Goal: Navigation & Orientation: Find specific page/section

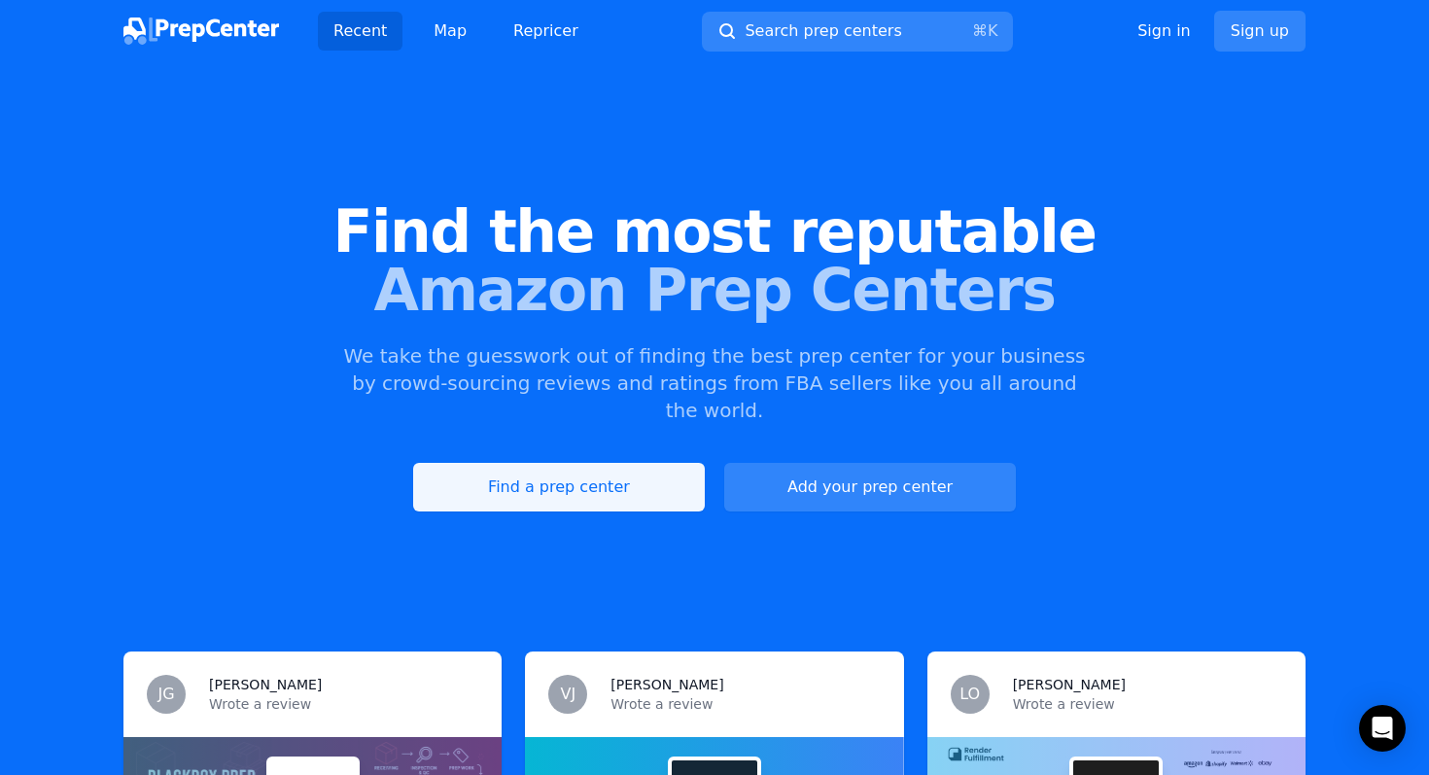
click at [641, 466] on link "Find a prep center" at bounding box center [559, 487] width 292 height 49
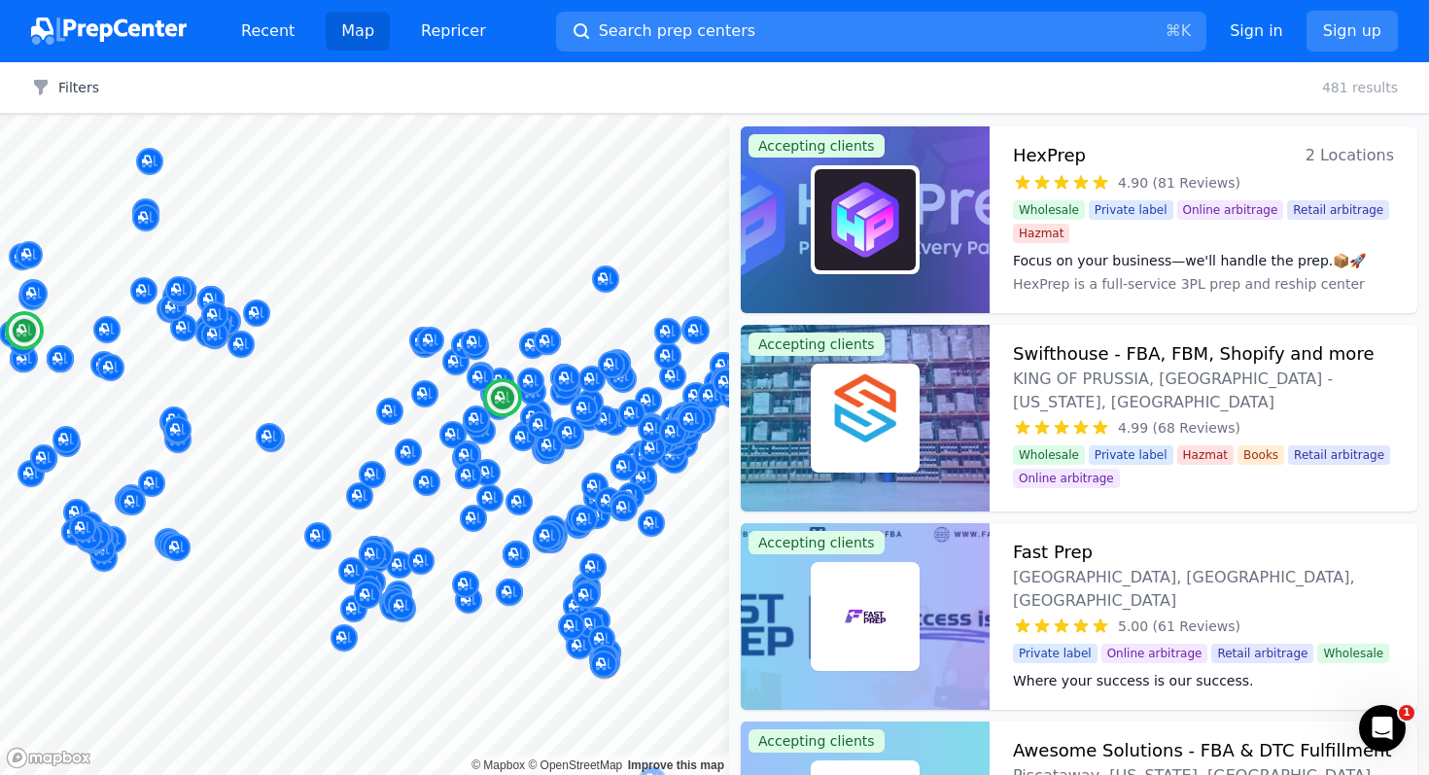
click at [841, 264] on img at bounding box center [864, 219] width 101 height 101
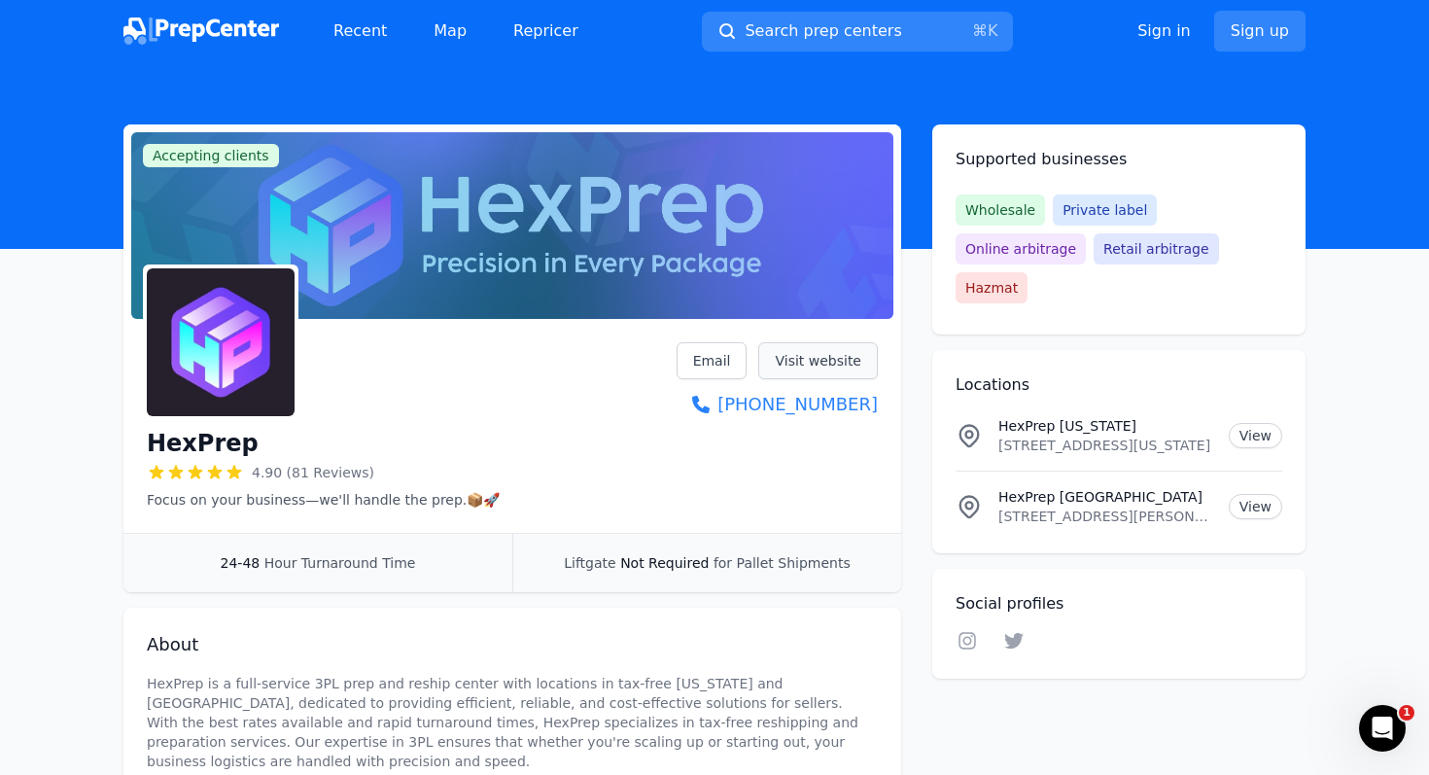
click at [799, 362] on link "Visit website" at bounding box center [818, 360] width 120 height 37
click at [450, 13] on link "Map" at bounding box center [450, 31] width 64 height 39
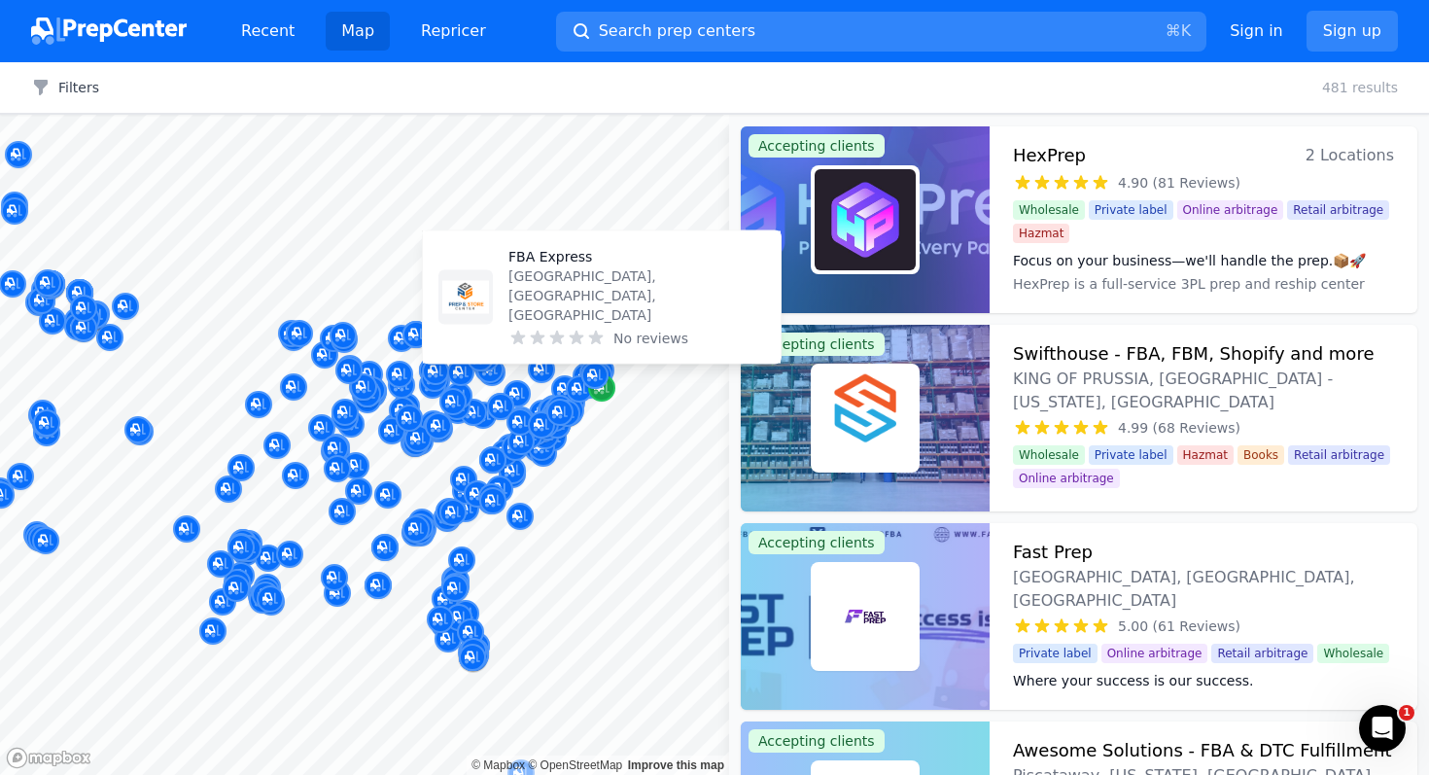
click at [608, 383] on icon "Map marker" at bounding box center [602, 387] width 16 height 19
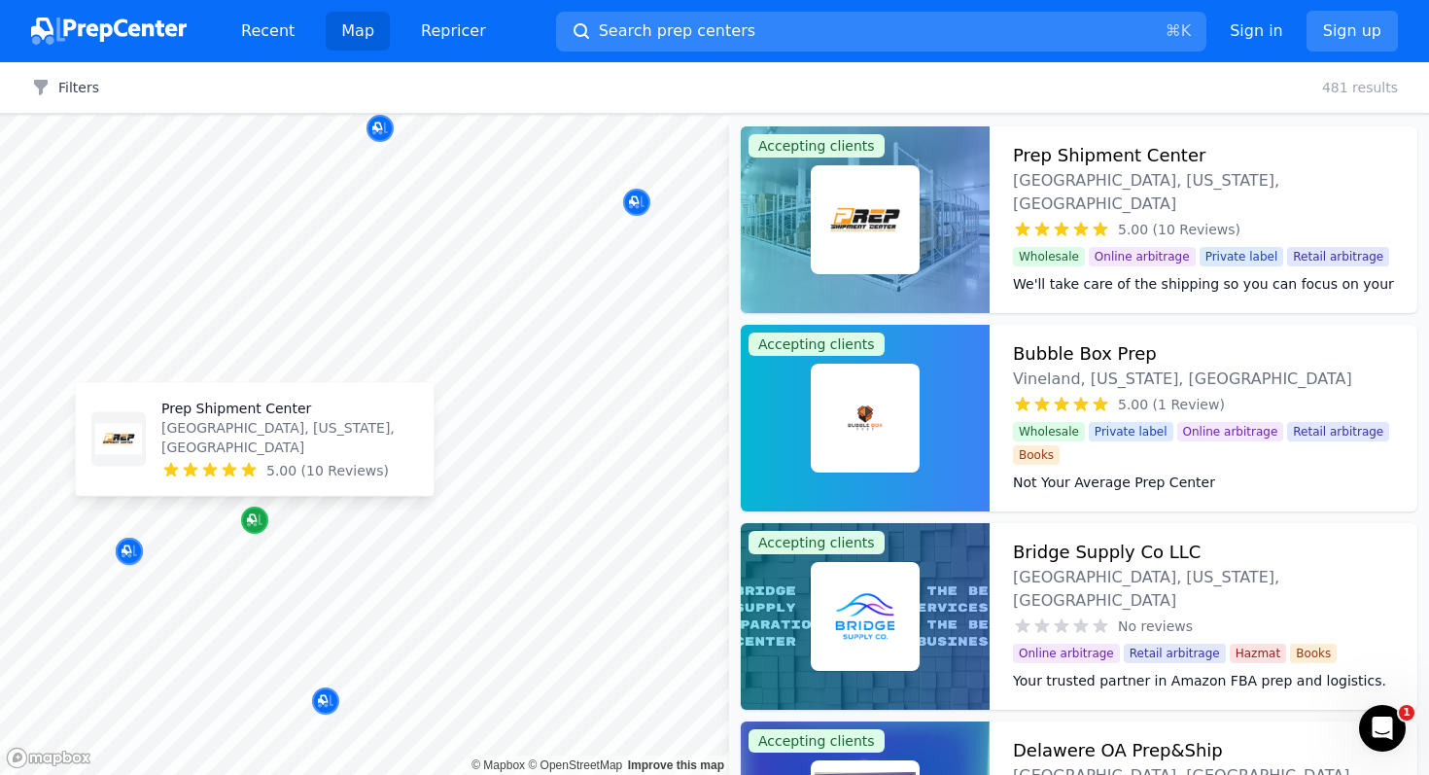
click at [255, 520] on icon "Map marker" at bounding box center [252, 519] width 10 height 10
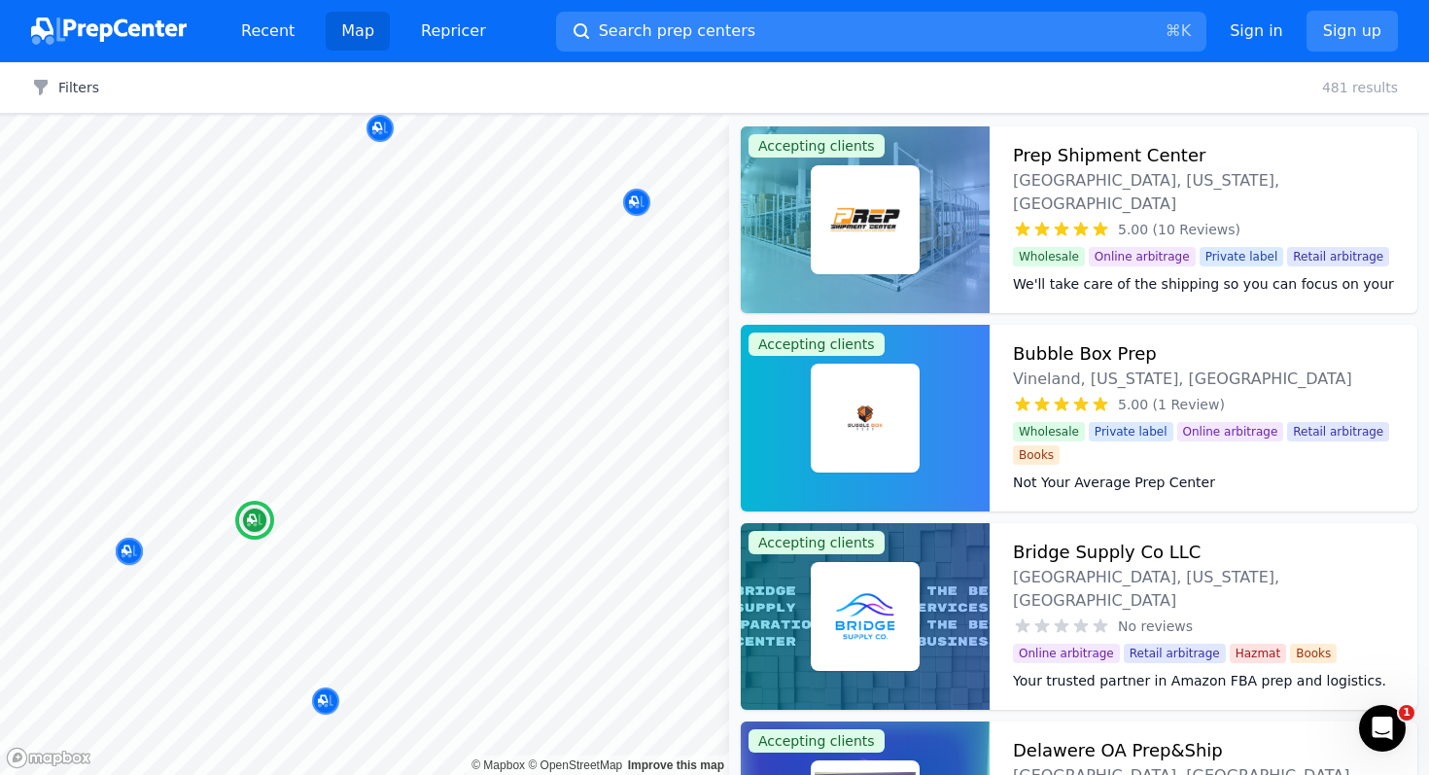
click at [868, 219] on img at bounding box center [864, 219] width 101 height 101
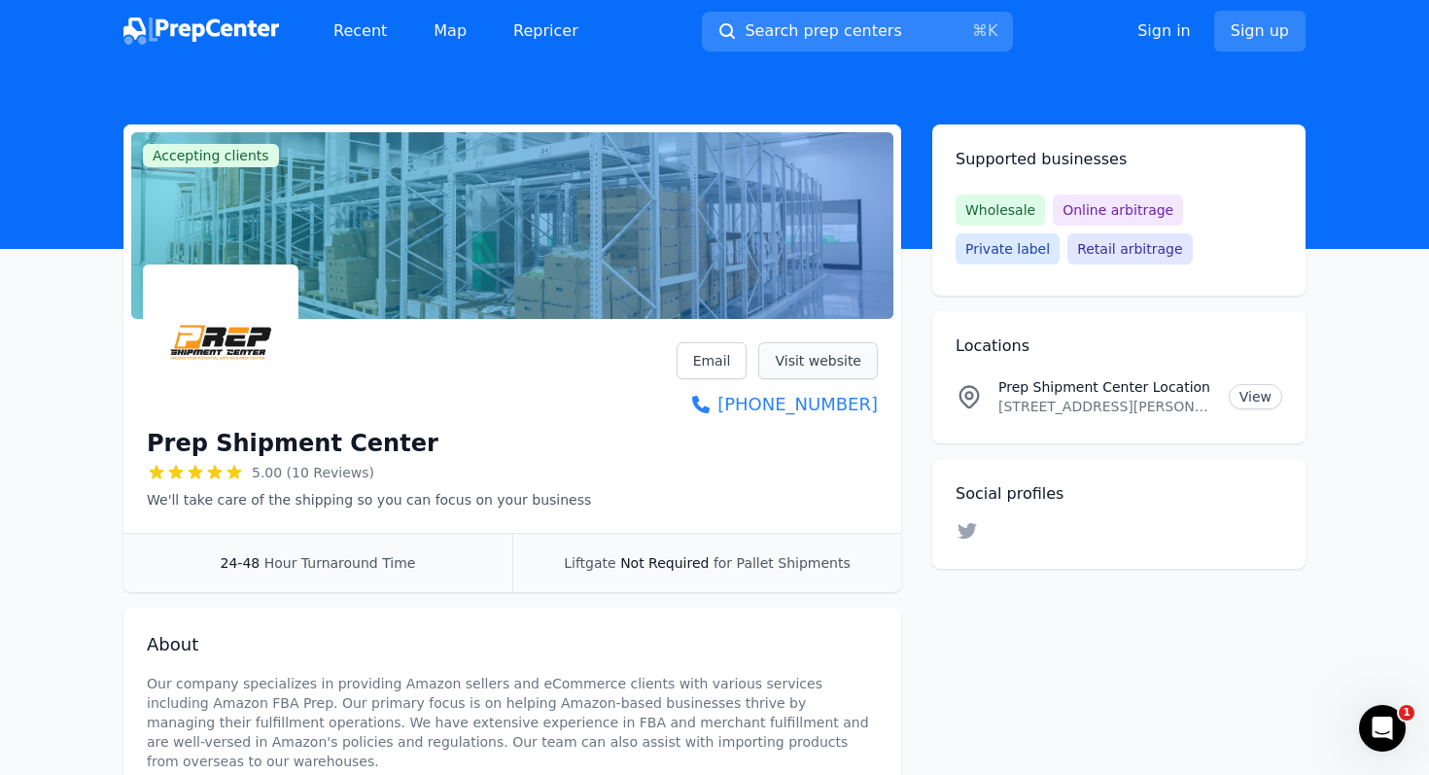
click at [804, 348] on link "Visit website" at bounding box center [818, 360] width 120 height 37
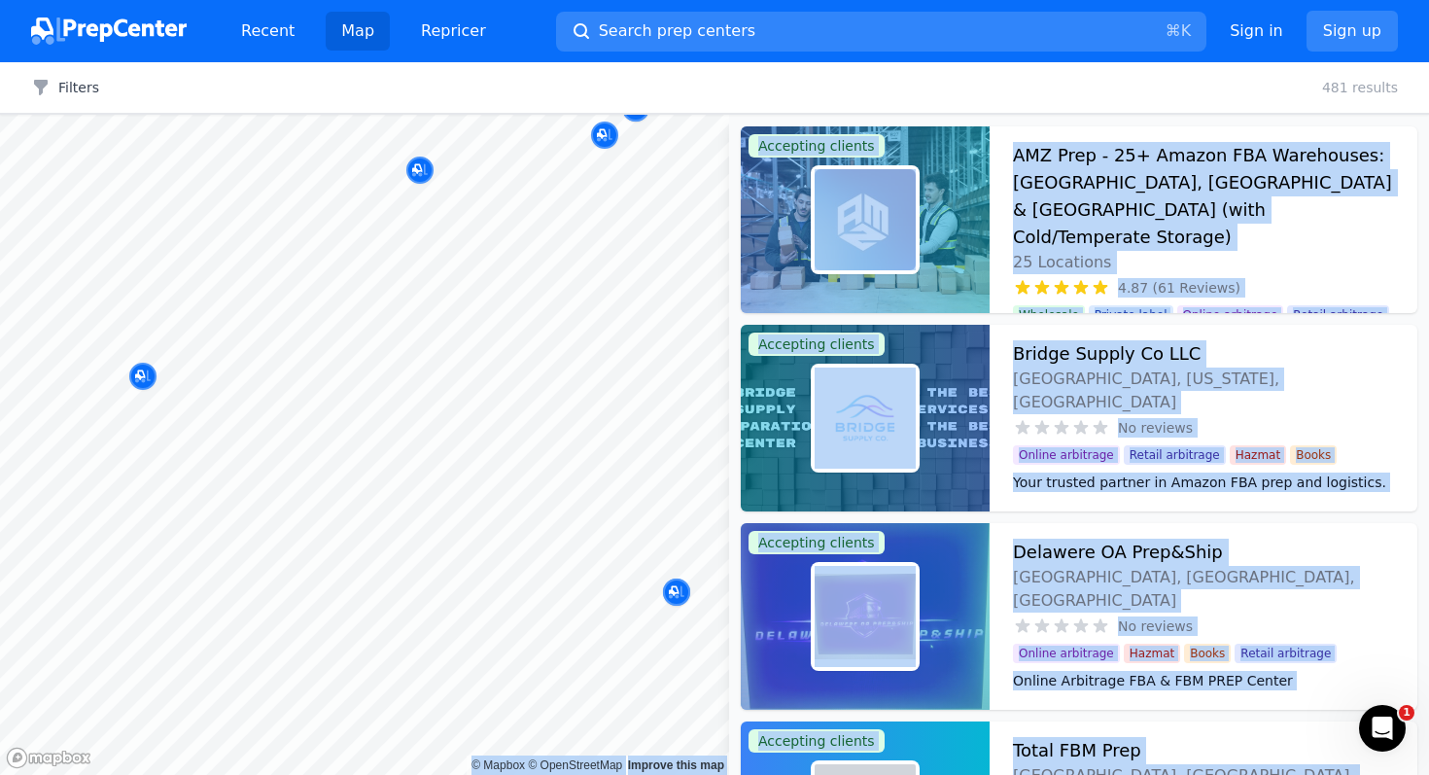
click at [582, 558] on body "Recent Map Repricer Search prep centers ⌘ K Open main menu Sign in Sign up Filt…" at bounding box center [714, 387] width 1429 height 775
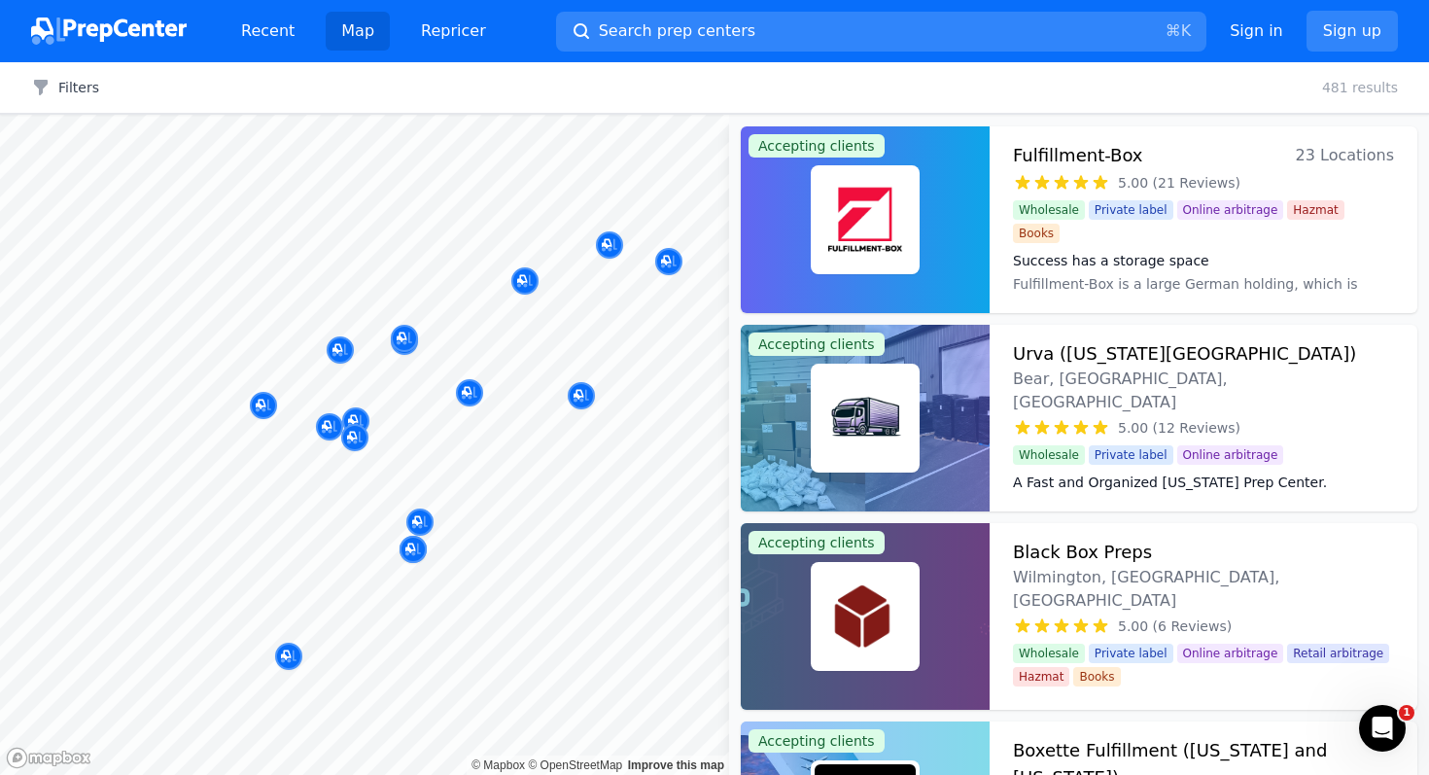
click at [815, 82] on div "Filters Clear all 481 results" at bounding box center [714, 88] width 1429 height 52
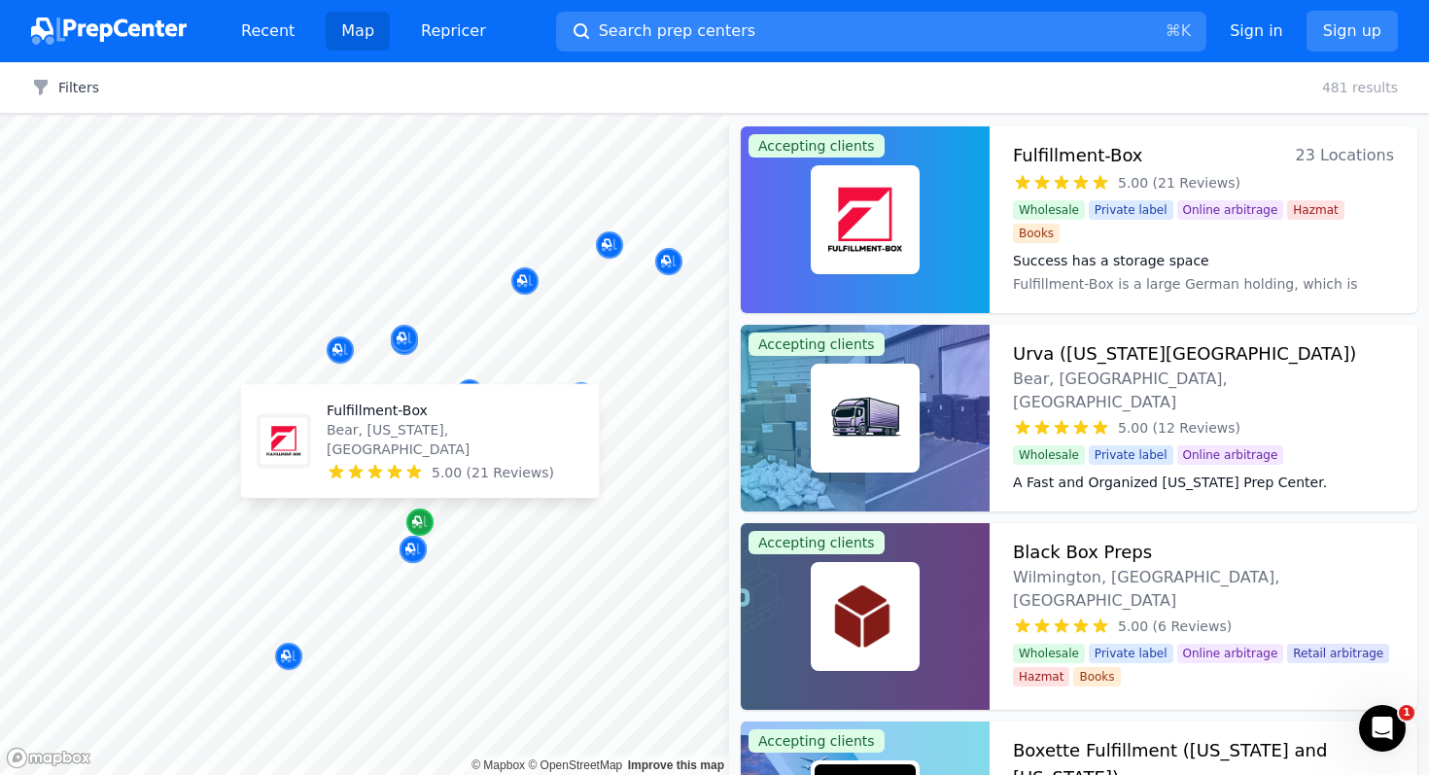
click at [414, 516] on icon "Map marker" at bounding box center [420, 521] width 16 height 19
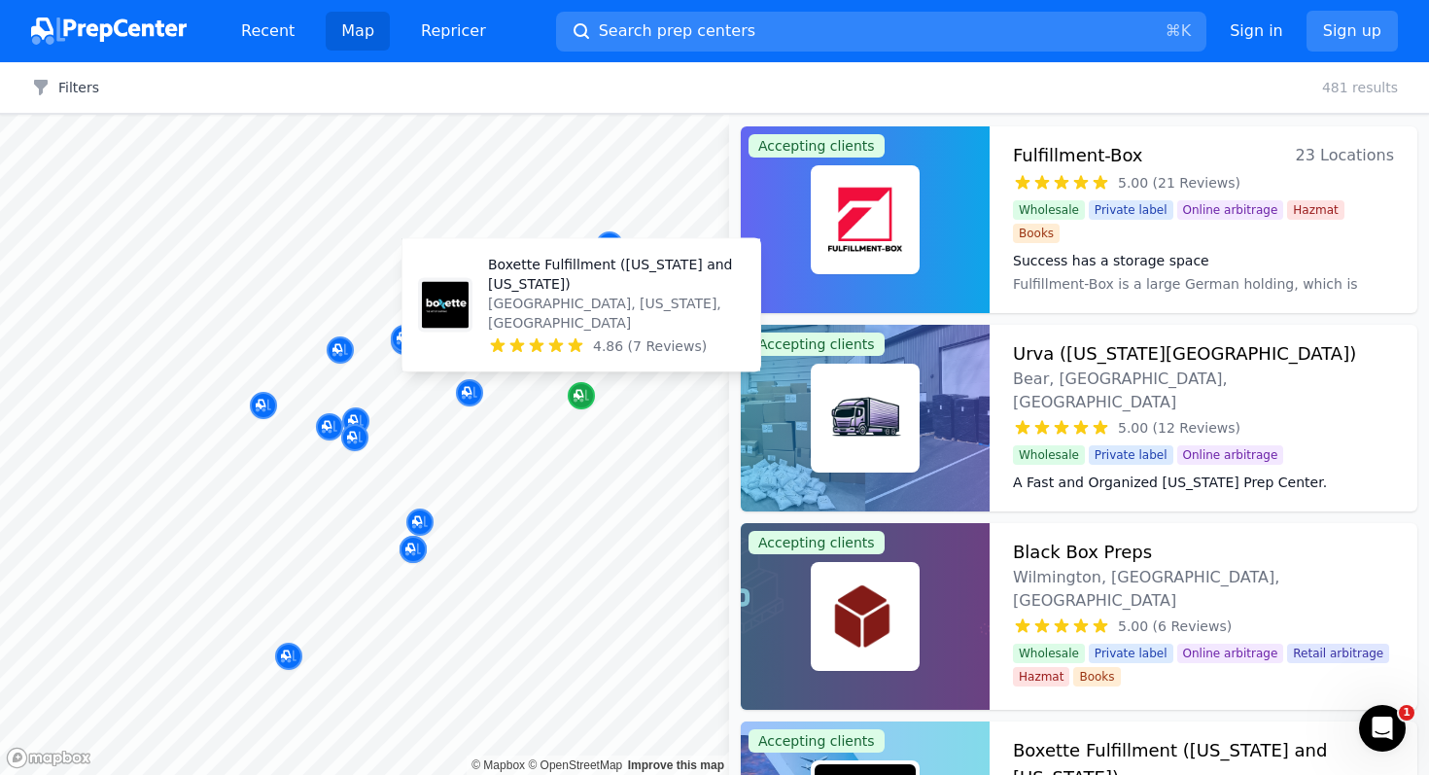
click at [580, 394] on icon "Map marker" at bounding box center [581, 395] width 16 height 19
click at [576, 397] on icon "Map marker" at bounding box center [581, 395] width 16 height 19
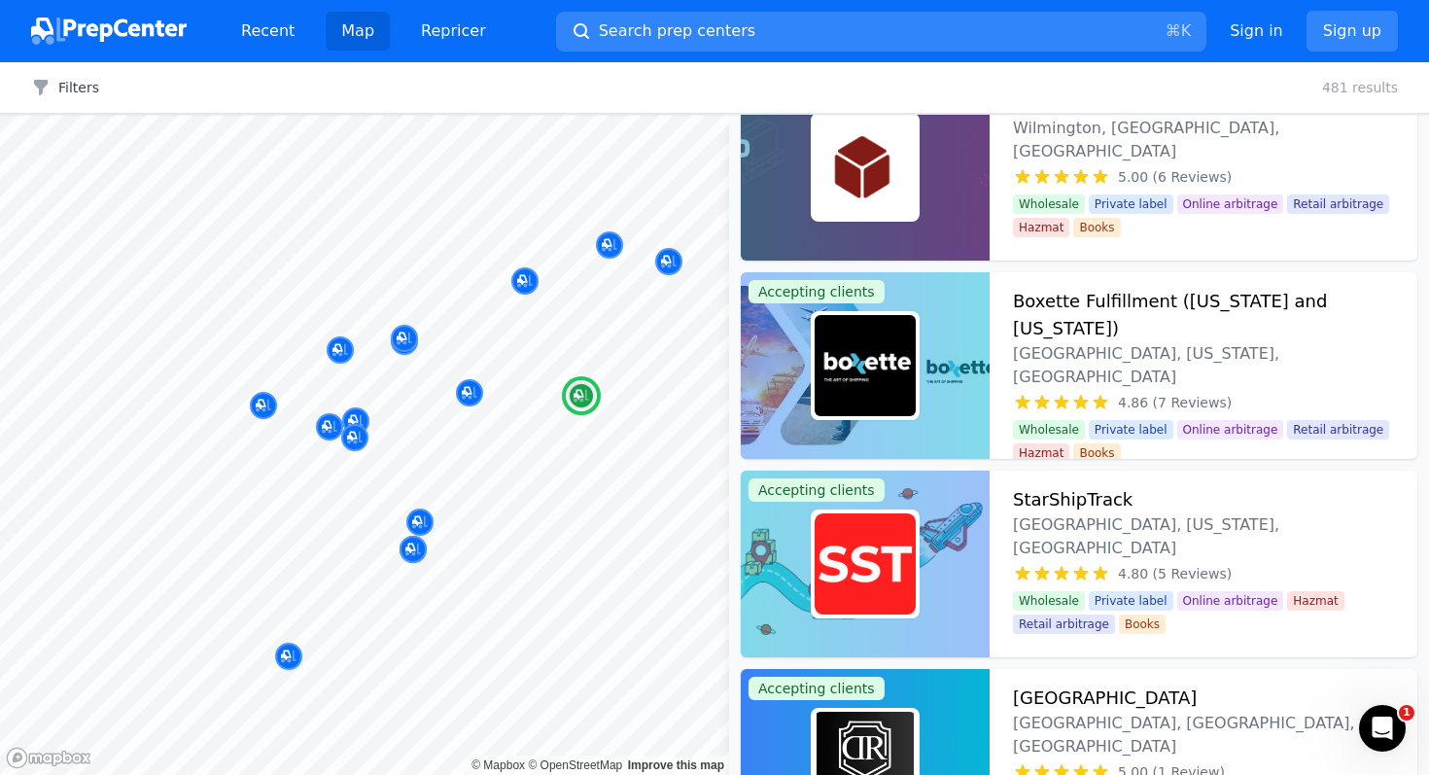
scroll to position [466, 0]
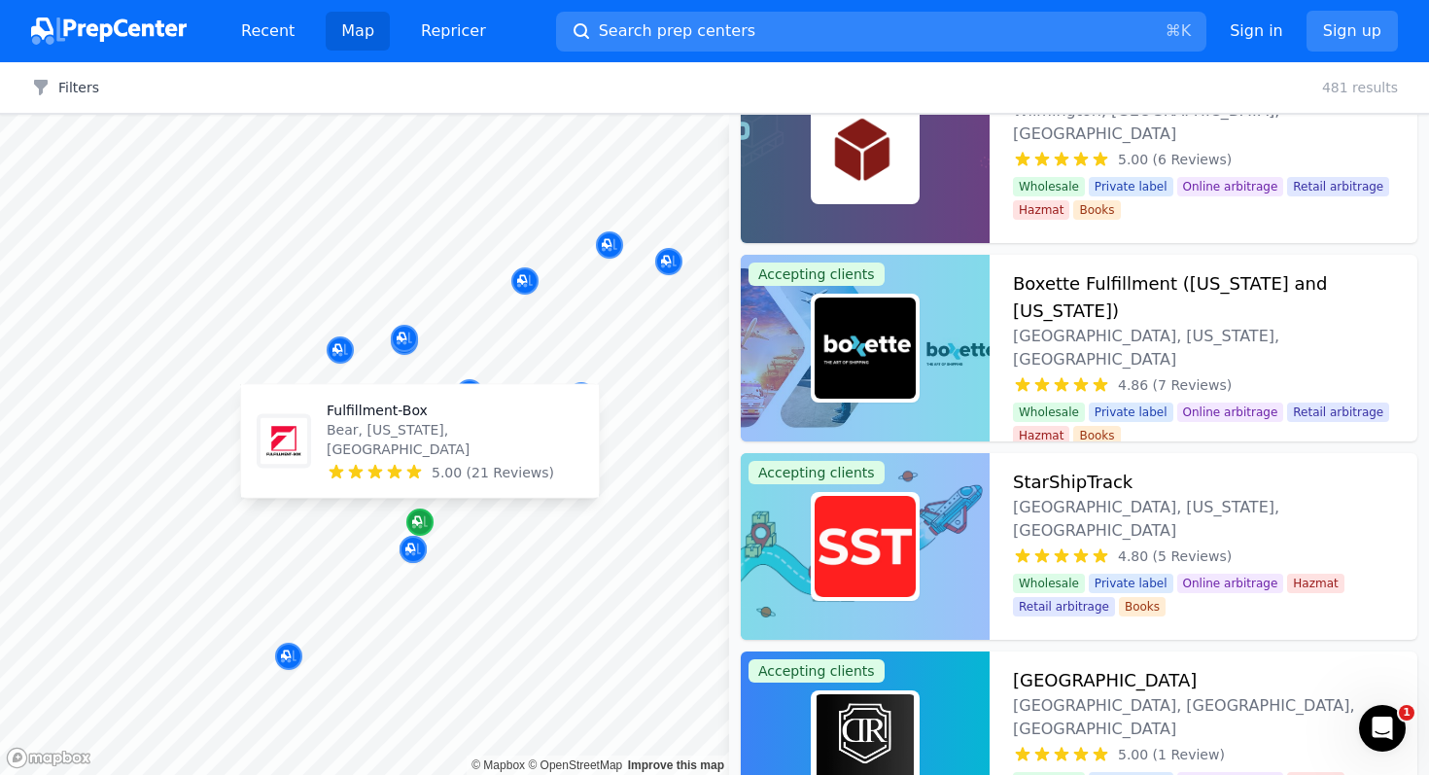
click at [417, 514] on icon "Map marker" at bounding box center [420, 521] width 16 height 19
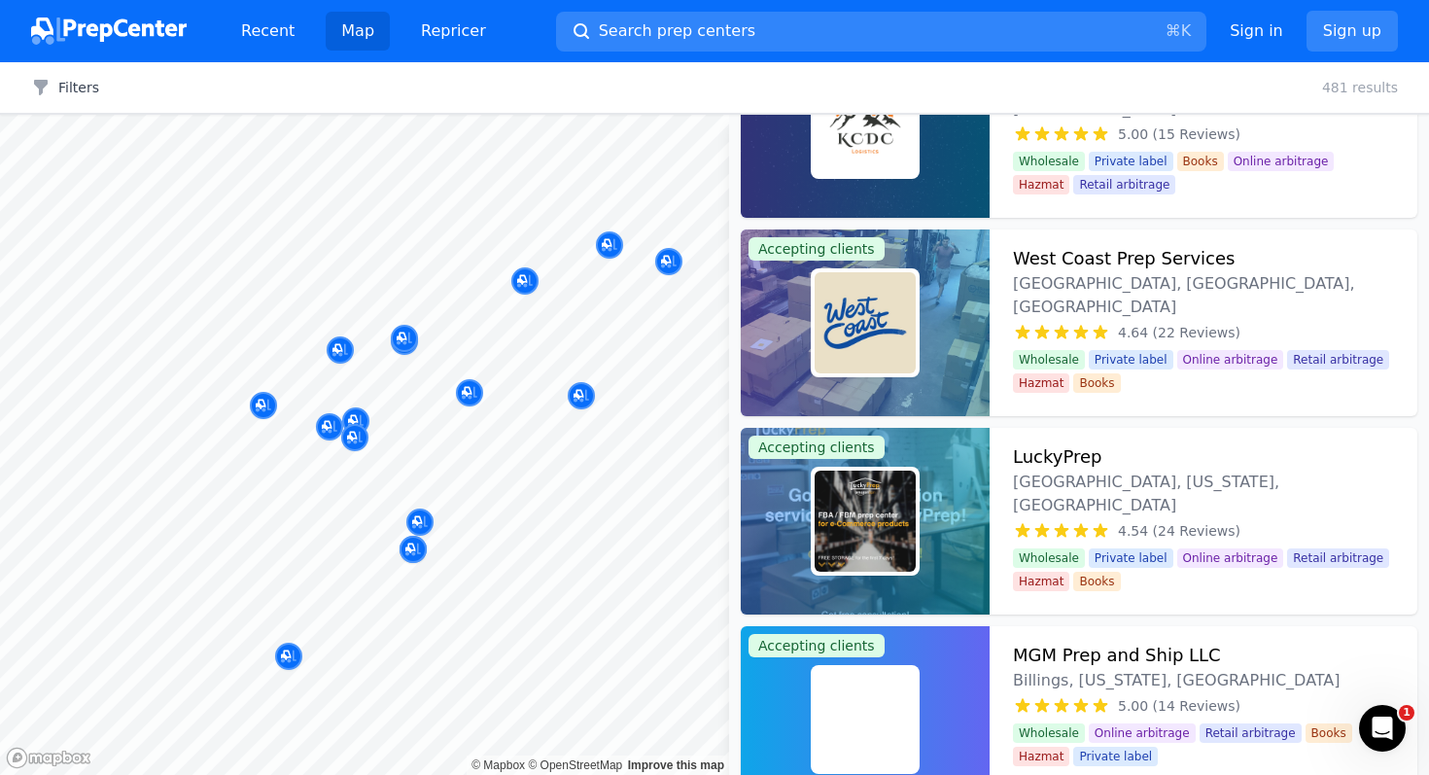
scroll to position [7263, 0]
click at [482, 532] on div at bounding box center [412, 529] width 373 height 16
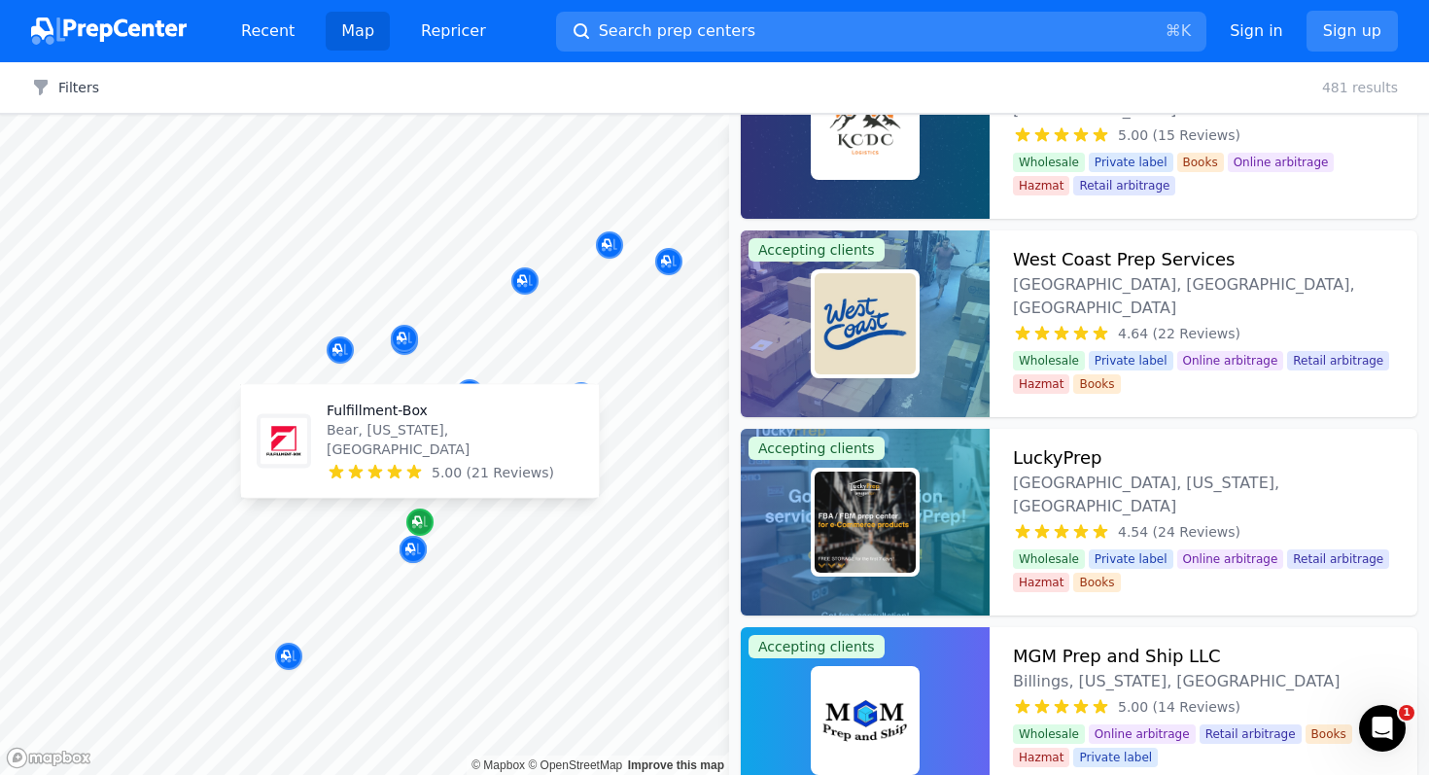
click at [420, 513] on icon "Map marker" at bounding box center [420, 521] width 16 height 19
click at [398, 459] on div "Fulfillment-Box Bear, [US_STATE], [GEOGRAPHIC_DATA] 5.00 (21 Reviews)" at bounding box center [455, 441] width 257 height 82
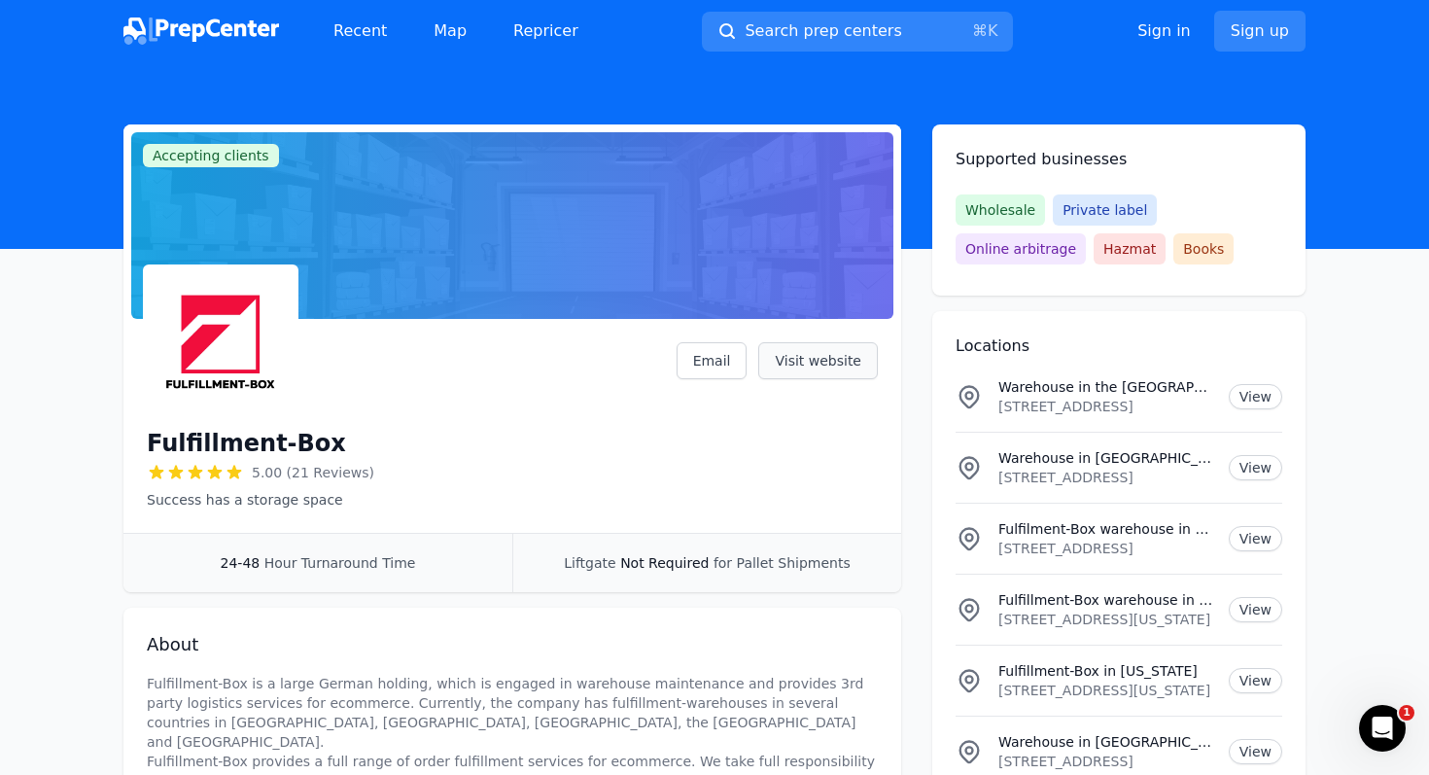
click at [790, 362] on link "Visit website" at bounding box center [818, 360] width 120 height 37
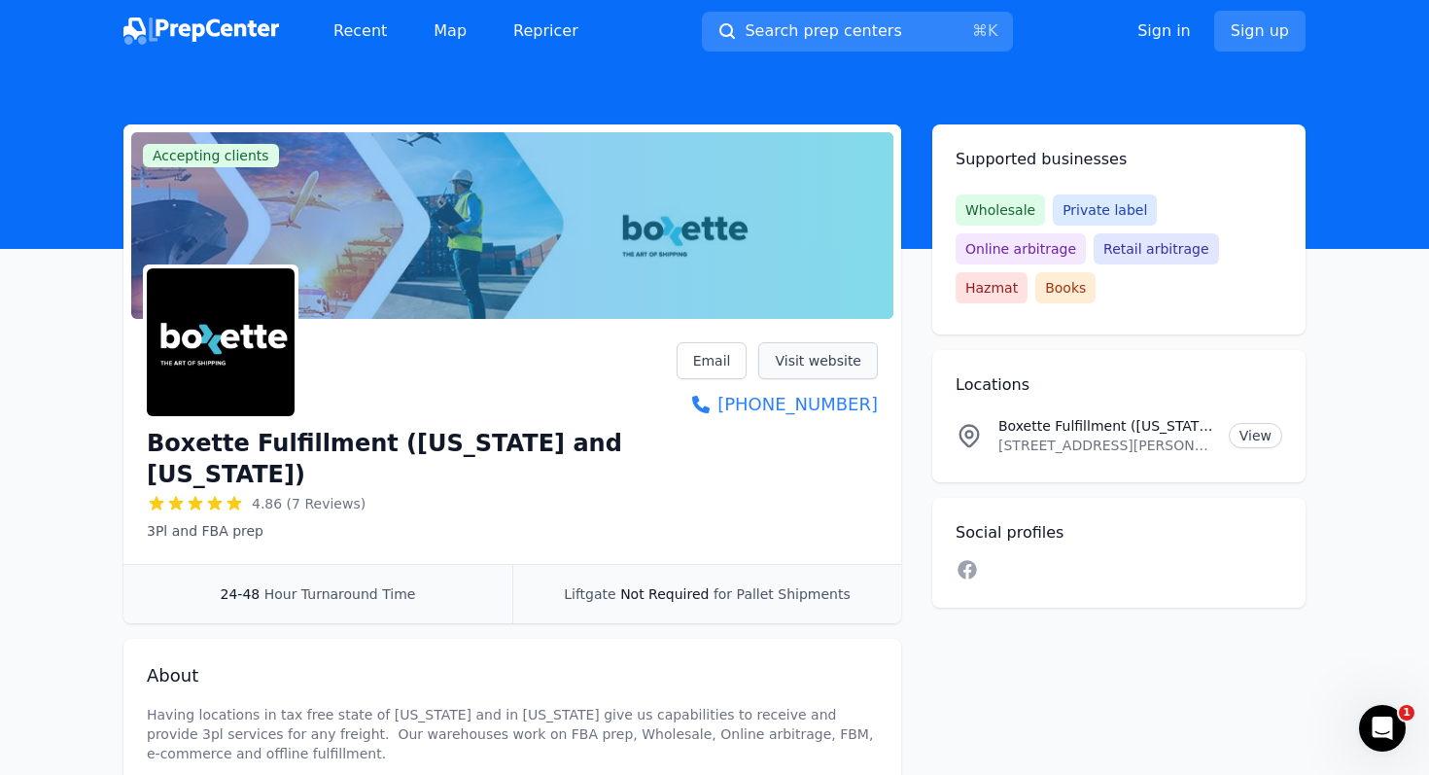
click at [777, 366] on link "Visit website" at bounding box center [818, 360] width 120 height 37
